Goal: Task Accomplishment & Management: Manage account settings

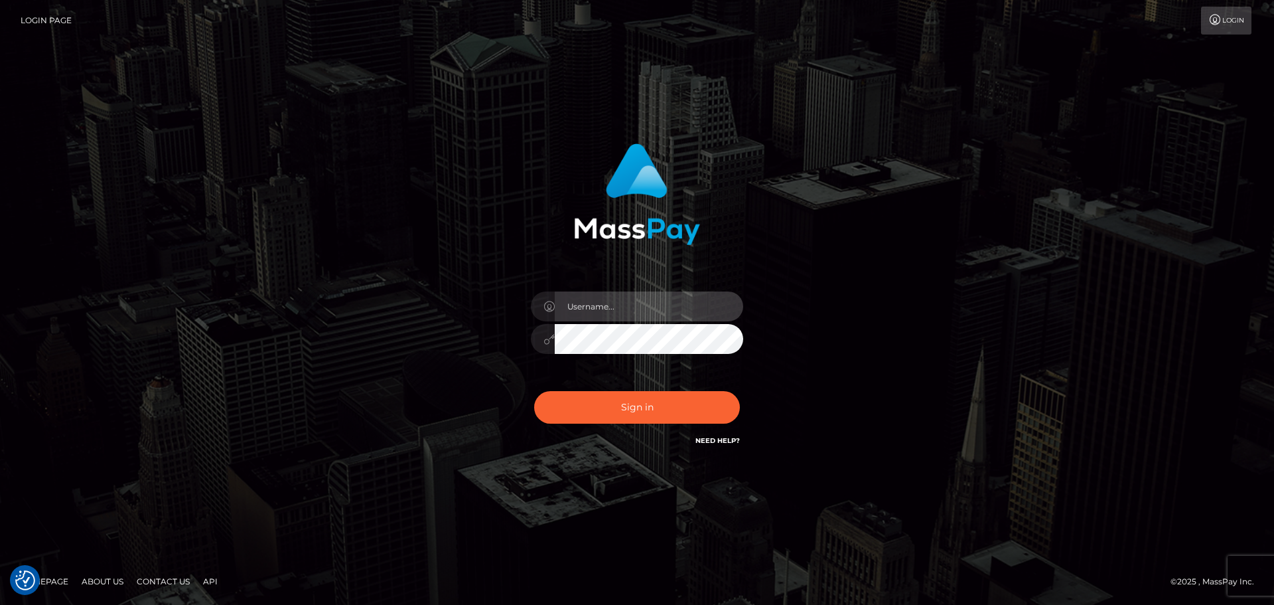
click at [622, 311] on input "text" at bounding box center [649, 306] width 188 height 30
type input "Veronica"
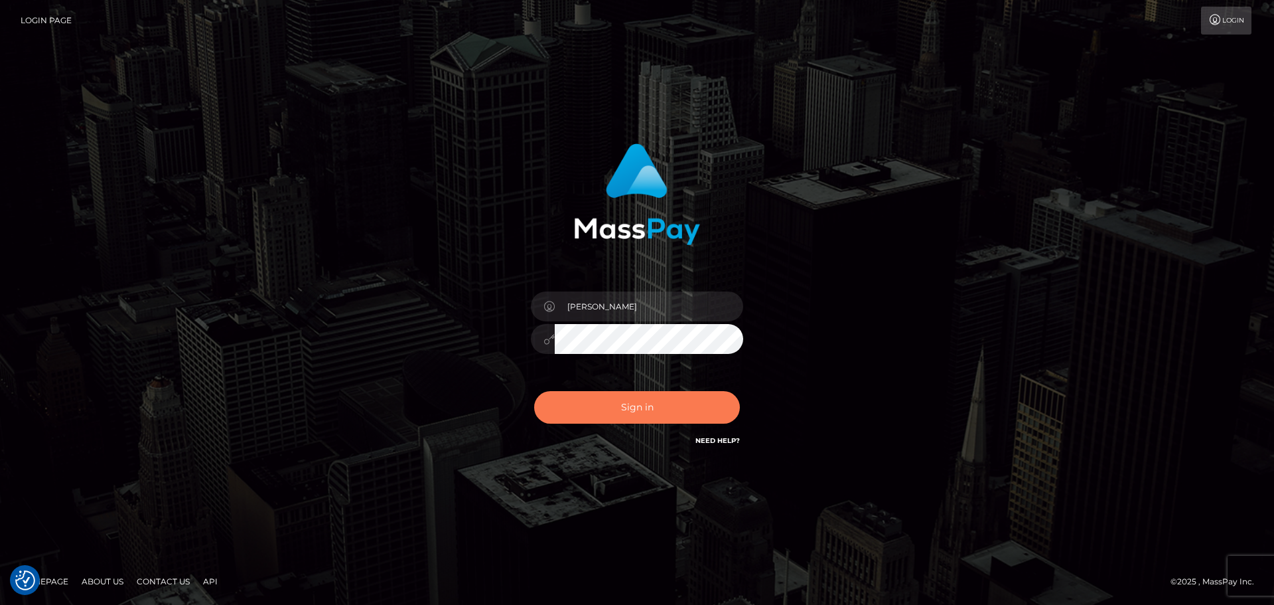
click at [641, 400] on button "Sign in" at bounding box center [637, 407] width 206 height 33
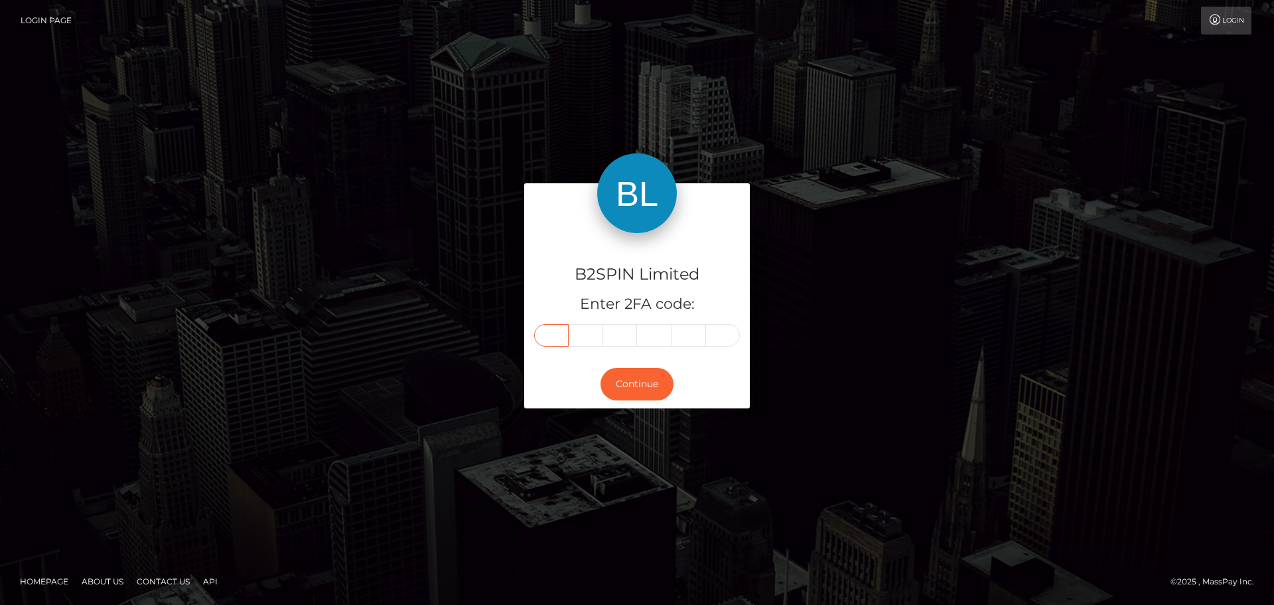
paste input "6"
type input "6"
type input "7"
type input "6"
type input "2"
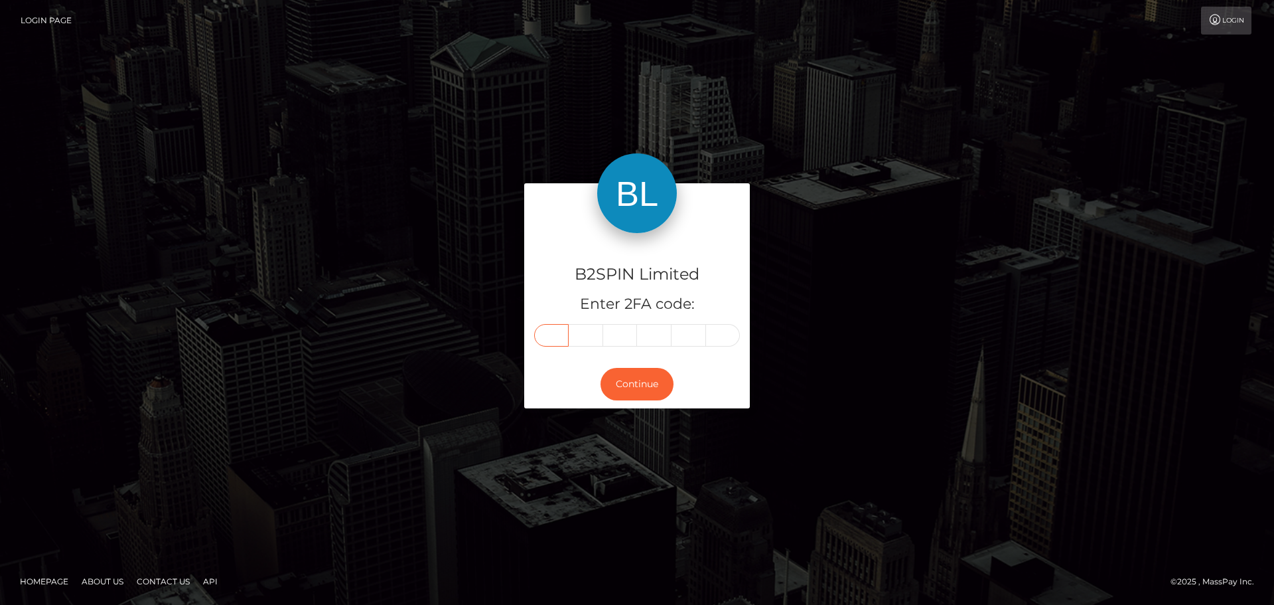
type input "3"
type input "9"
click at [647, 375] on button "Continue" at bounding box center [637, 384] width 73 height 33
